Goal: Check status

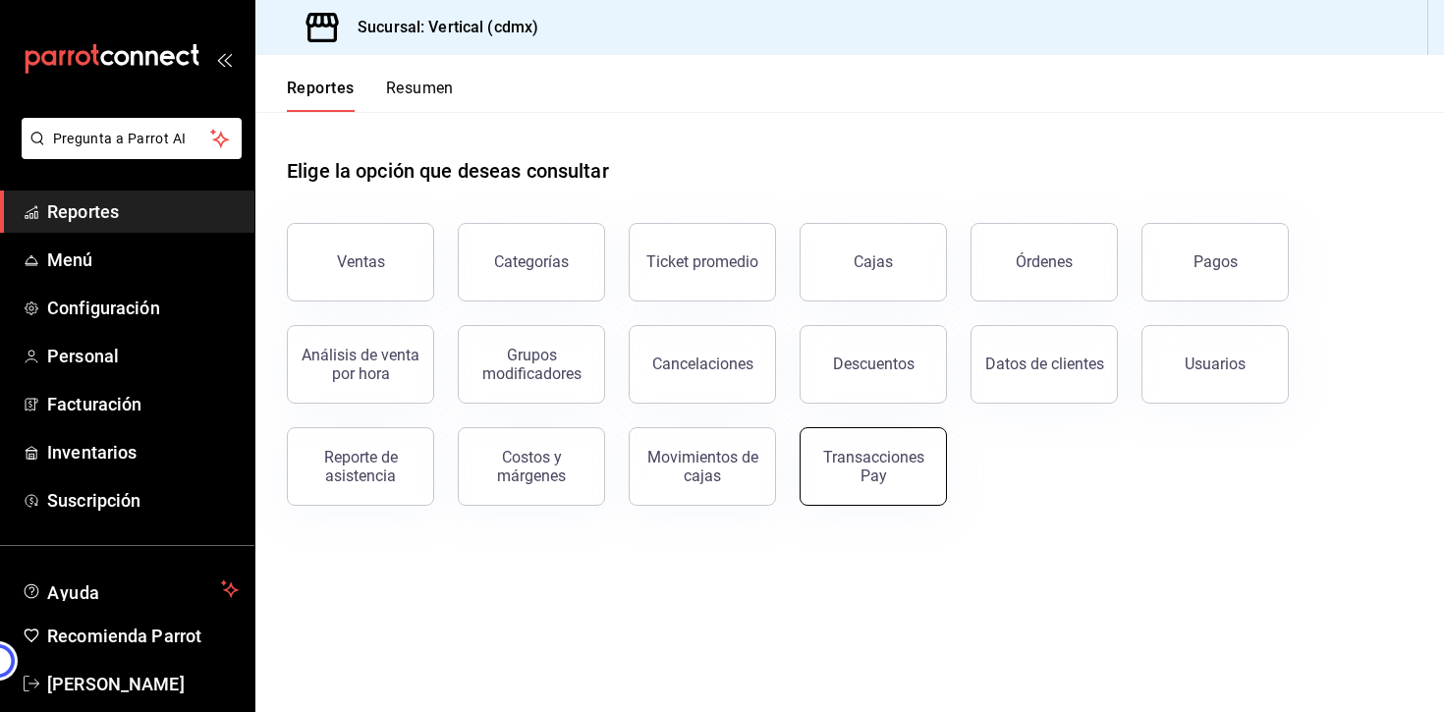
click at [868, 481] on div "Transacciones Pay" at bounding box center [873, 466] width 122 height 37
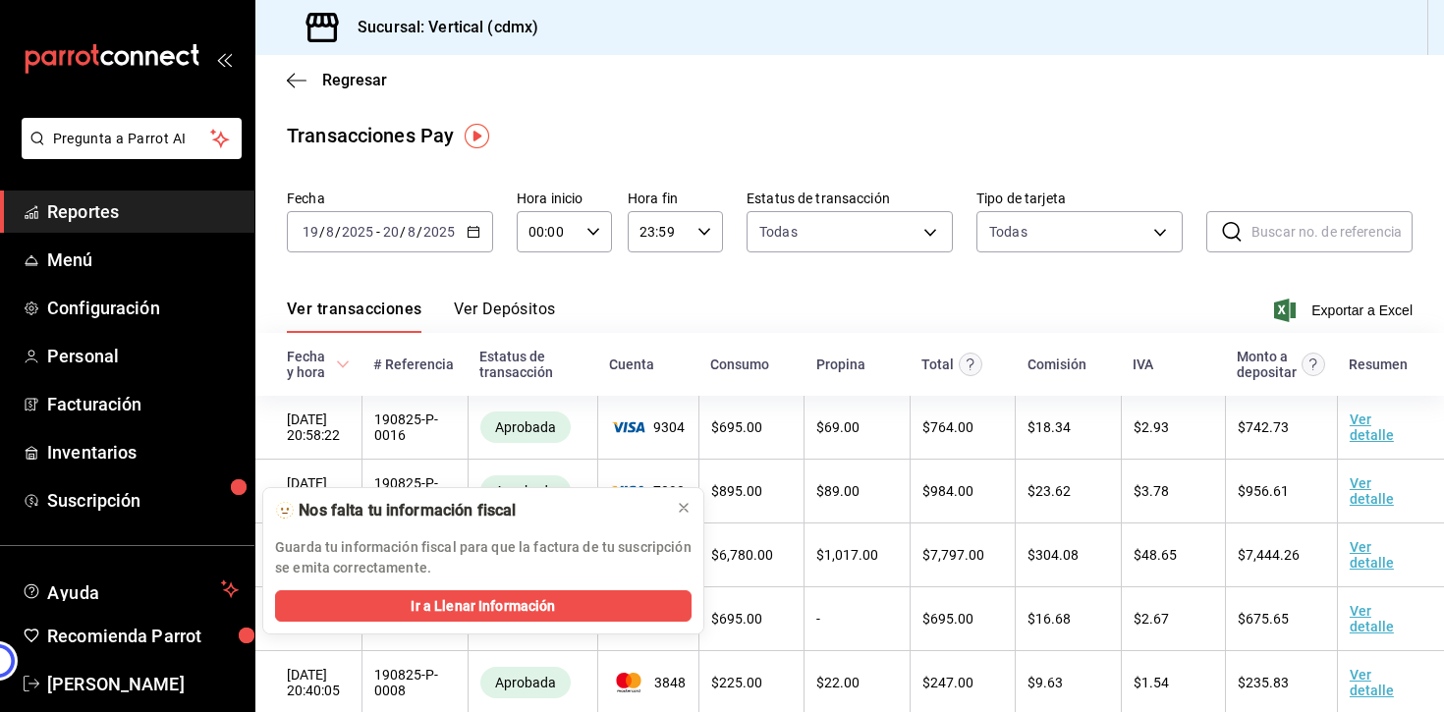
click at [525, 322] on button "Ver Depósitos" at bounding box center [505, 316] width 102 height 33
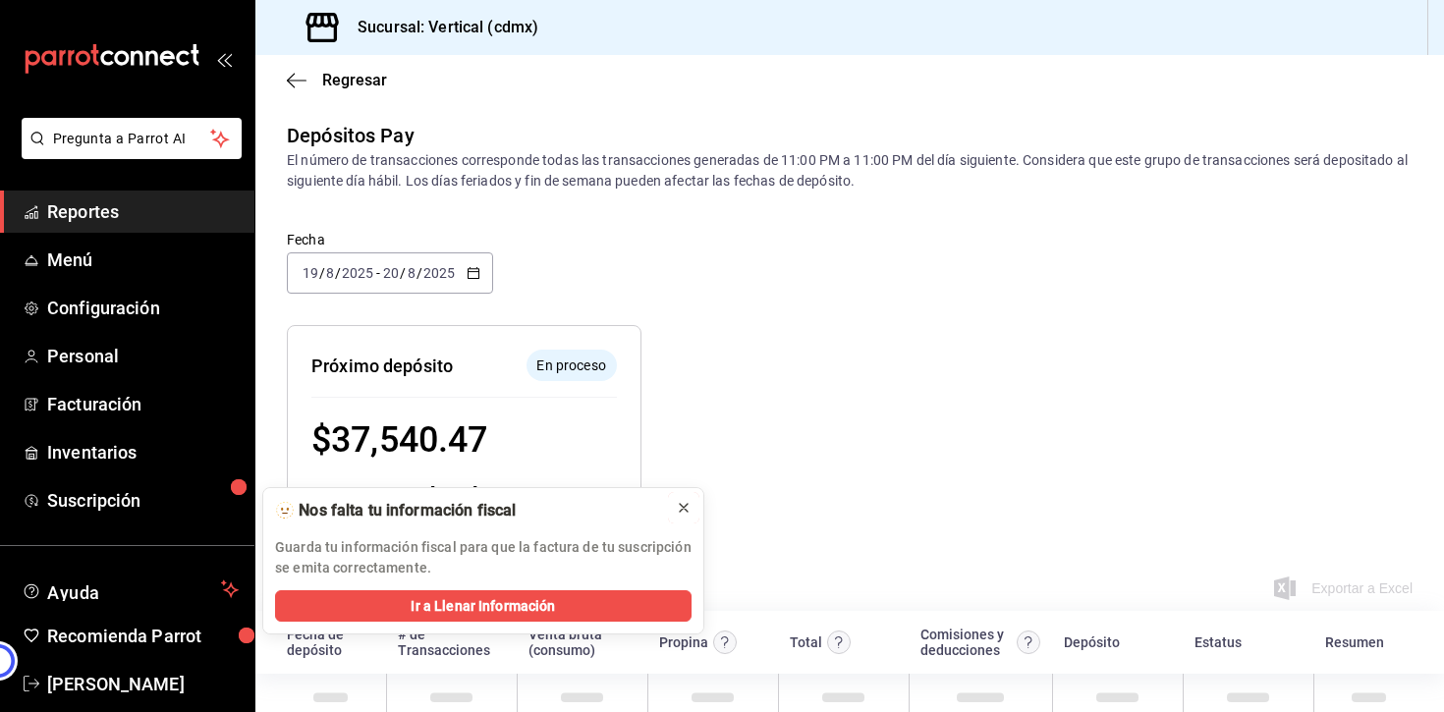
click at [682, 509] on icon at bounding box center [684, 508] width 8 height 8
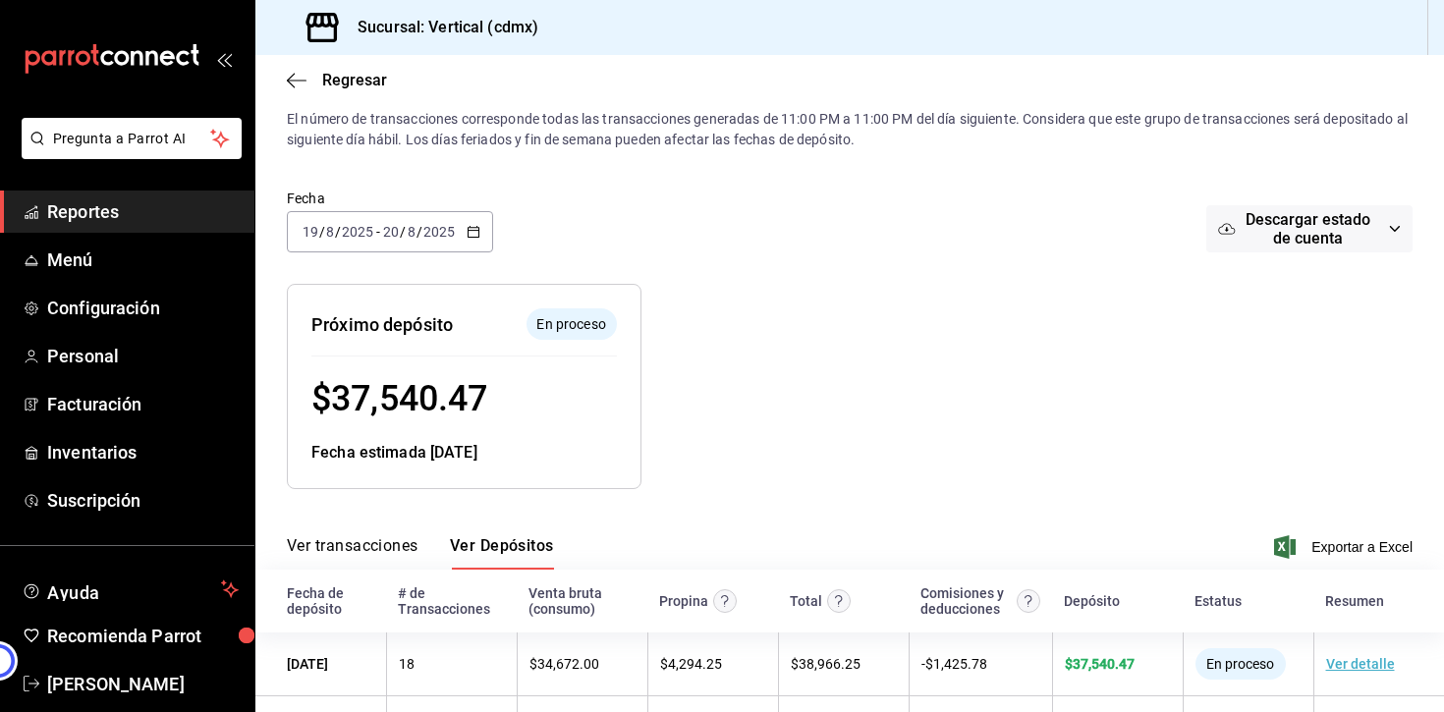
scroll to position [37, 0]
